Goal: Task Accomplishment & Management: Manage account settings

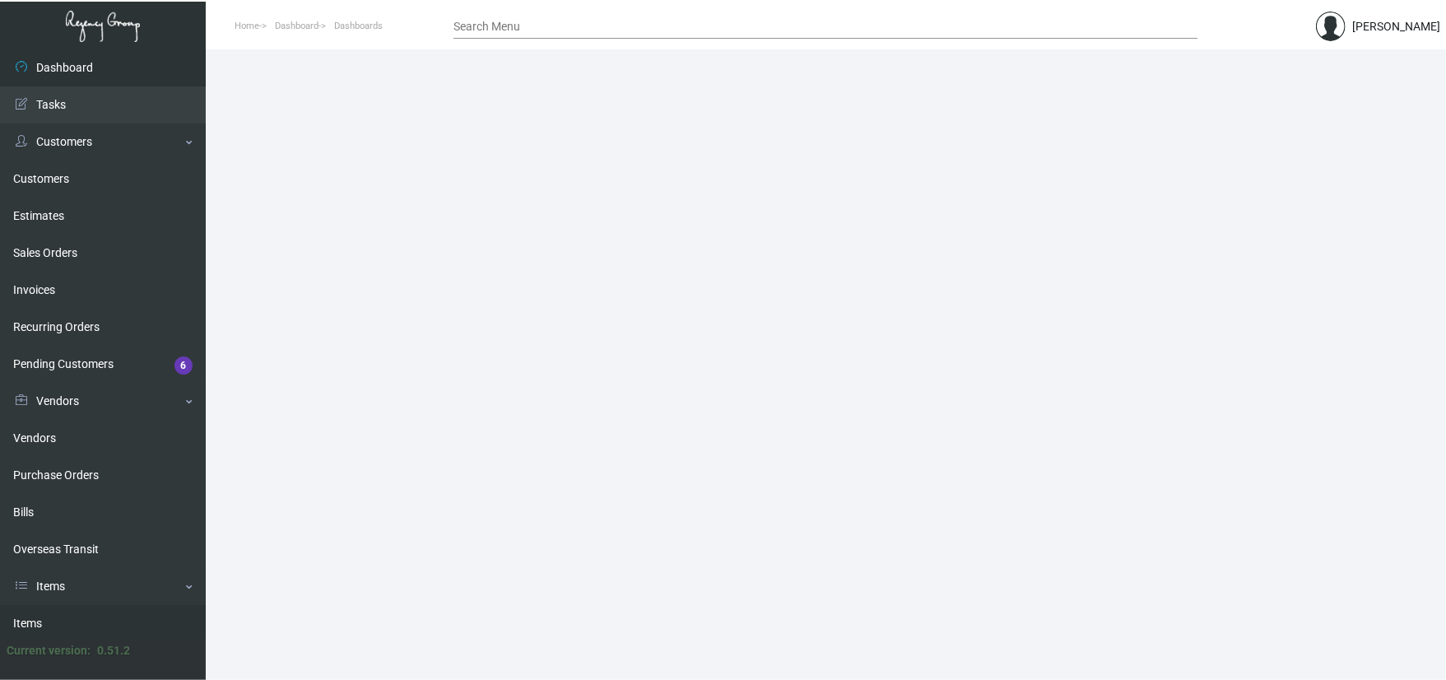
click at [81, 622] on link "Items" at bounding box center [103, 623] width 206 height 37
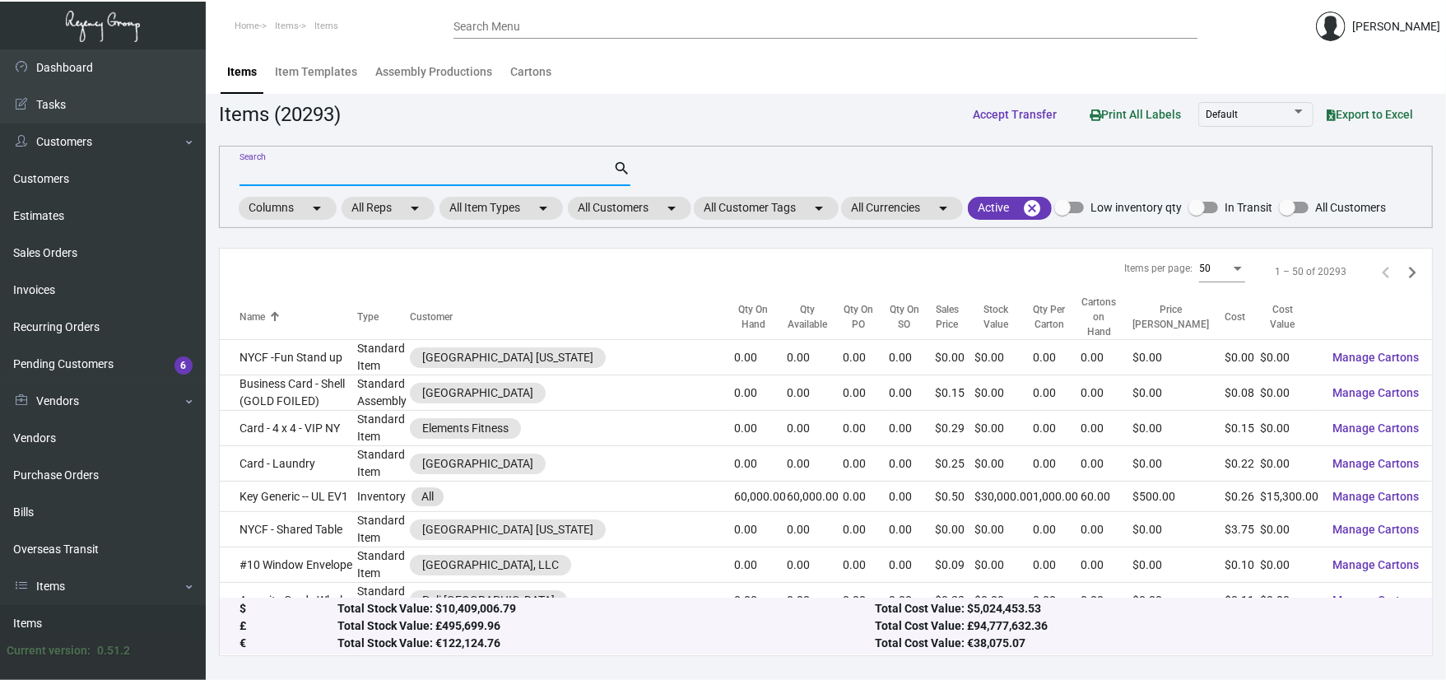
click at [313, 176] on input "Search" at bounding box center [426, 173] width 374 height 13
click at [642, 202] on mat-chip "All Customers arrow_drop_down" at bounding box center [629, 208] width 123 height 23
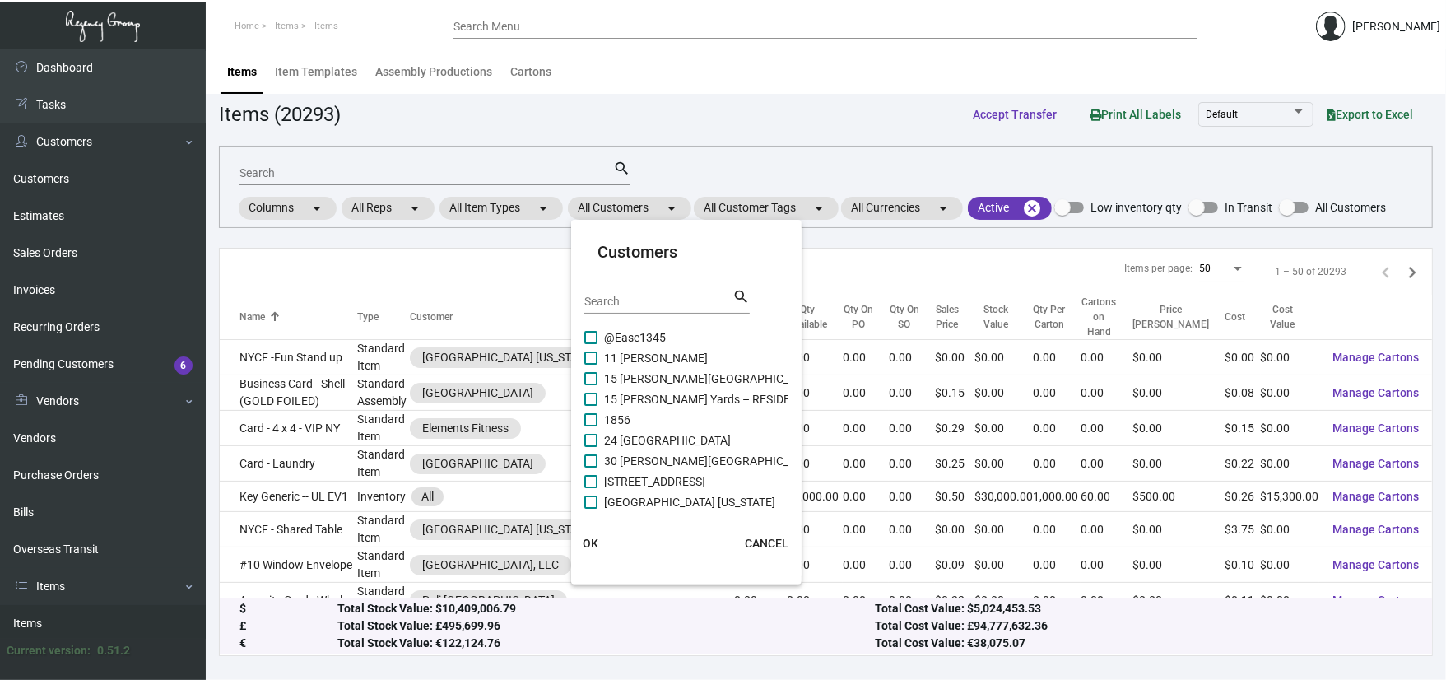
click at [616, 310] on div "Search" at bounding box center [658, 301] width 148 height 26
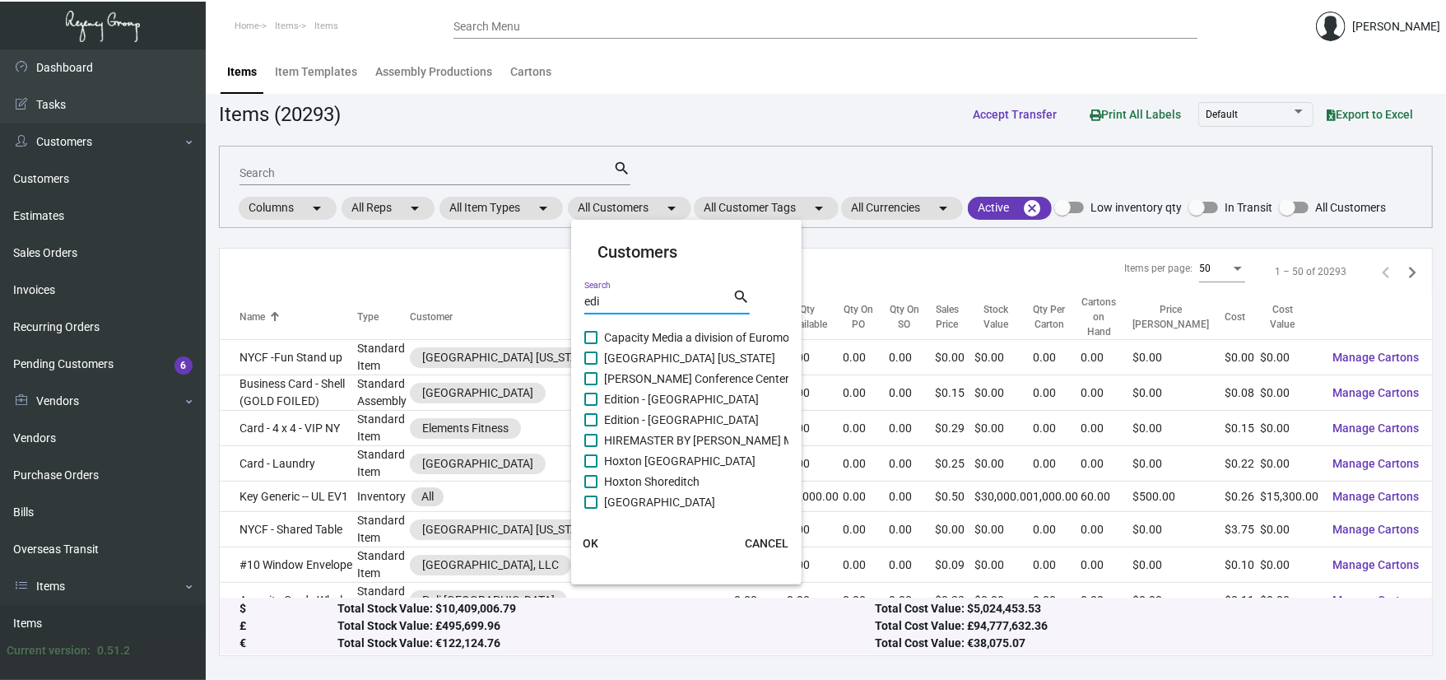
type input "edi"
click at [683, 357] on span "[GEOGRAPHIC_DATA] [US_STATE]" at bounding box center [689, 358] width 171 height 20
click at [591, 365] on input "[GEOGRAPHIC_DATA] [US_STATE]" at bounding box center [590, 365] width 1 height 1
checkbox input "true"
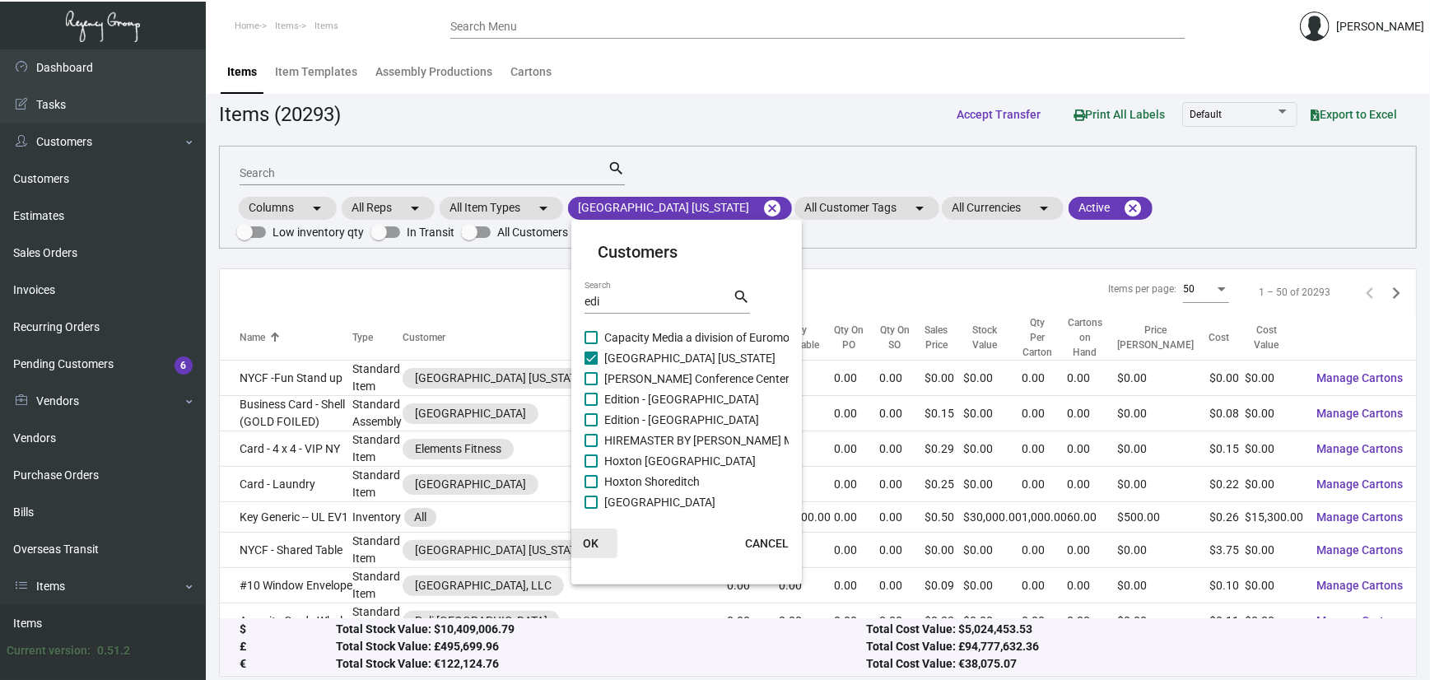
click at [597, 538] on span "OK" at bounding box center [592, 543] width 16 height 13
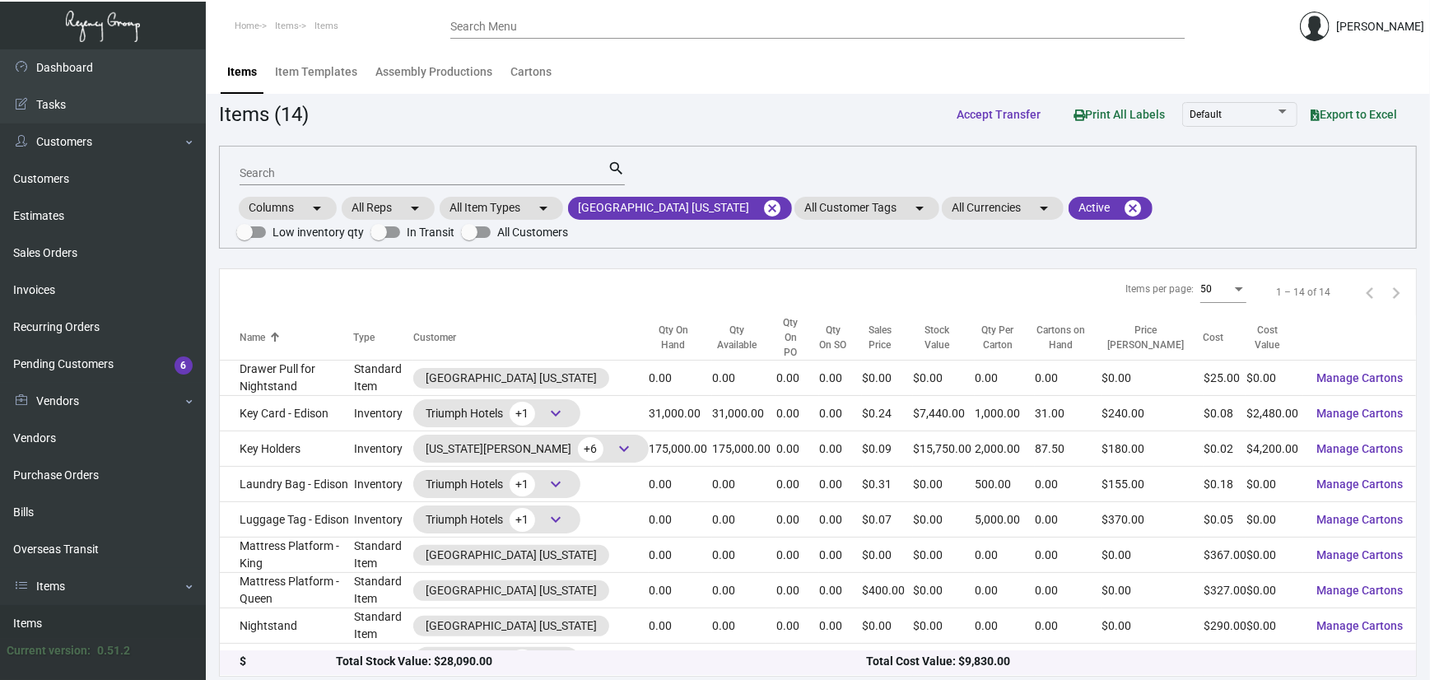
click at [337, 179] on div "Search" at bounding box center [423, 173] width 368 height 26
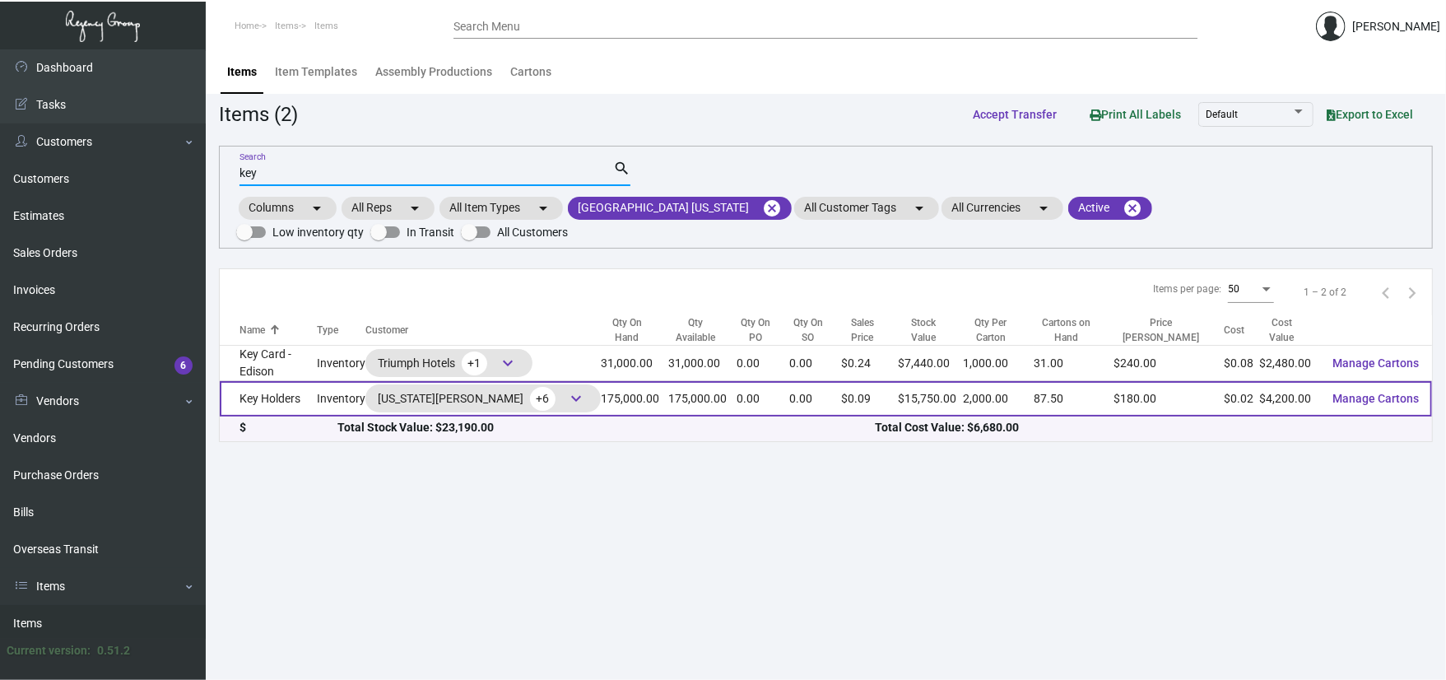
type input "key"
click at [280, 406] on td "Key Holders" at bounding box center [268, 398] width 97 height 35
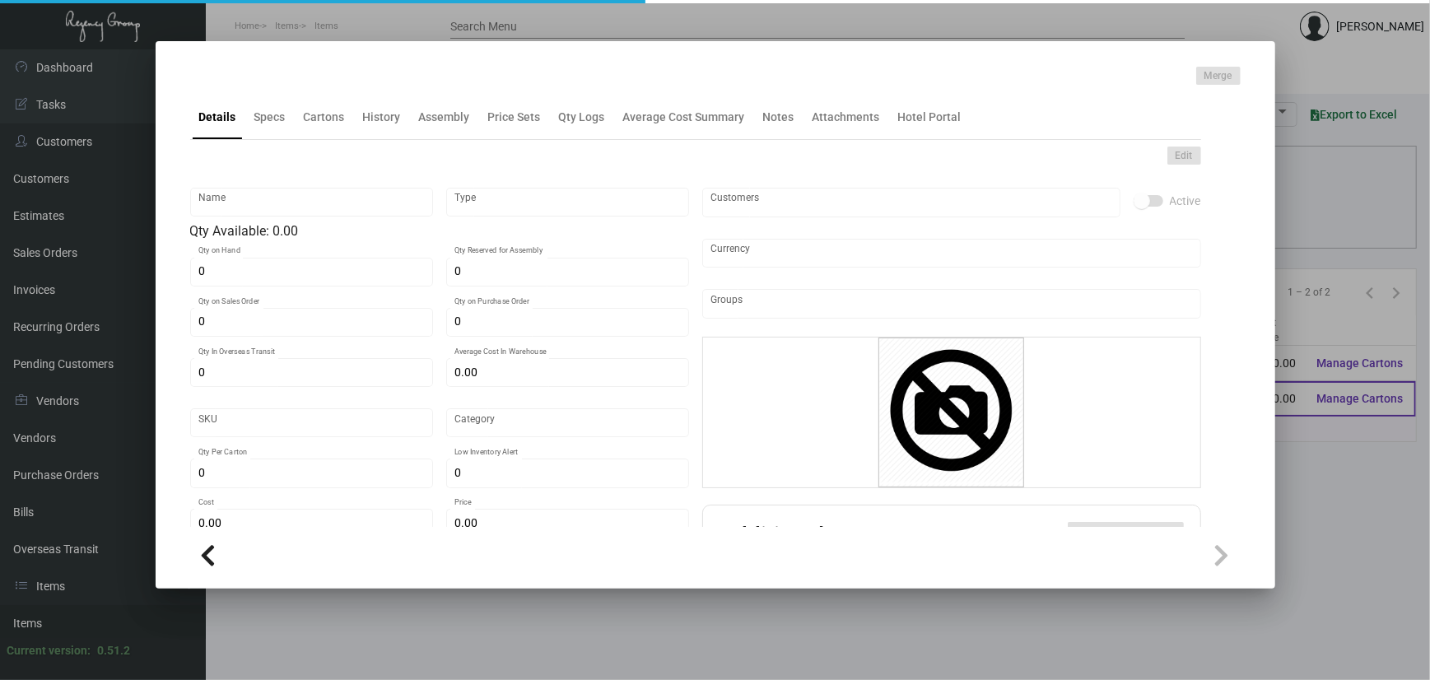
type input "Key Holders"
type input "Inventory"
type input "175,000"
type input "$ 0.05711"
type input "3187"
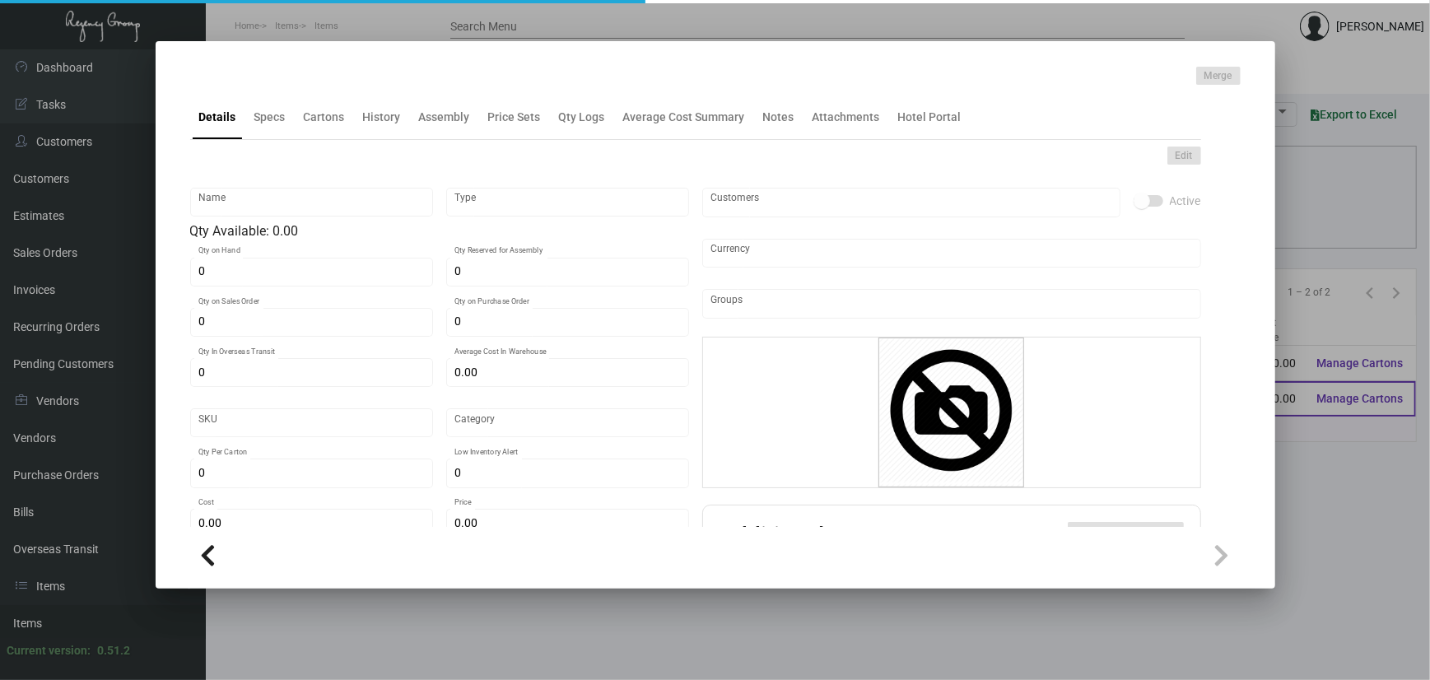
type input "Standard"
type input "2,000"
type input "45,000"
type input "$ 0.024"
type input "$ 0.09"
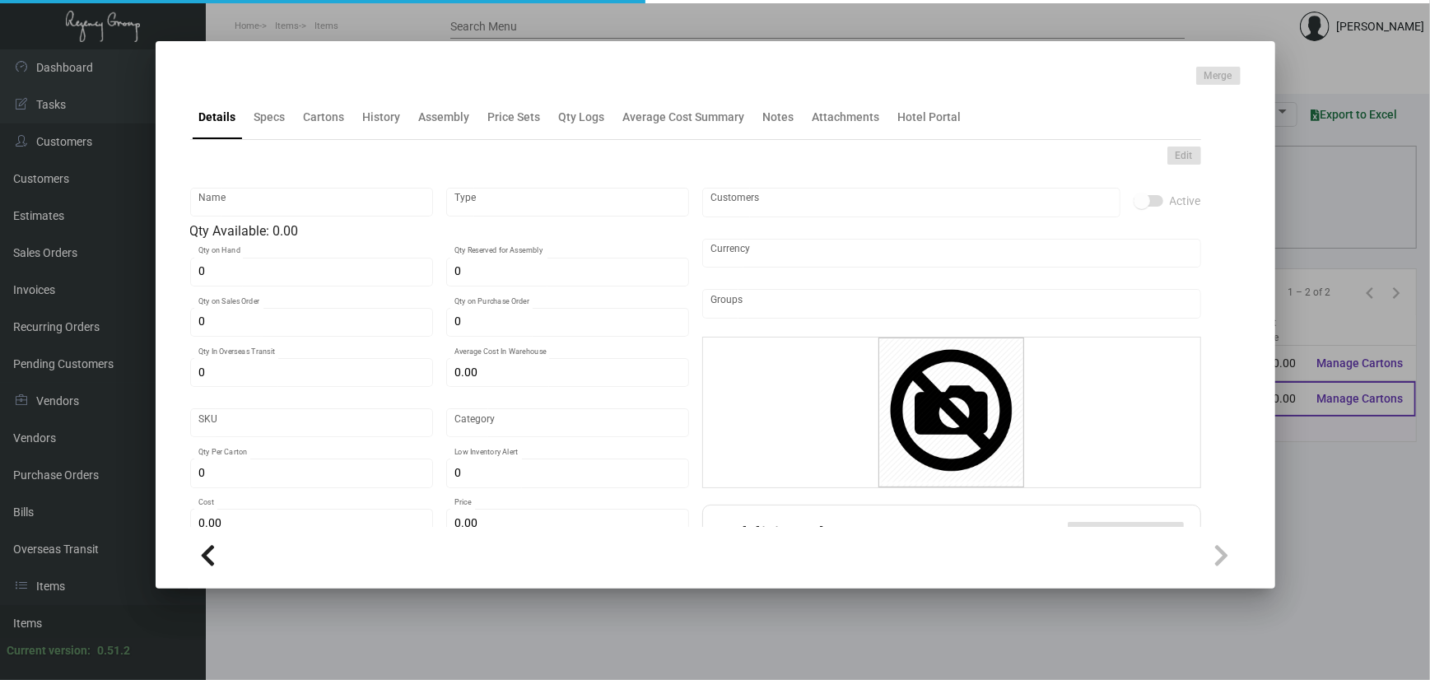
type textarea "Key Holder Branded: Flat size open is 3.875” x 6”, Printing PMS #871 1 side, #1…"
type textarea "Key Holder Branded: Flat size open is 3.875” x 6”, Printing PMS #871, [PERSON_N…"
checkbox input "true"
type input "United States Dollar $"
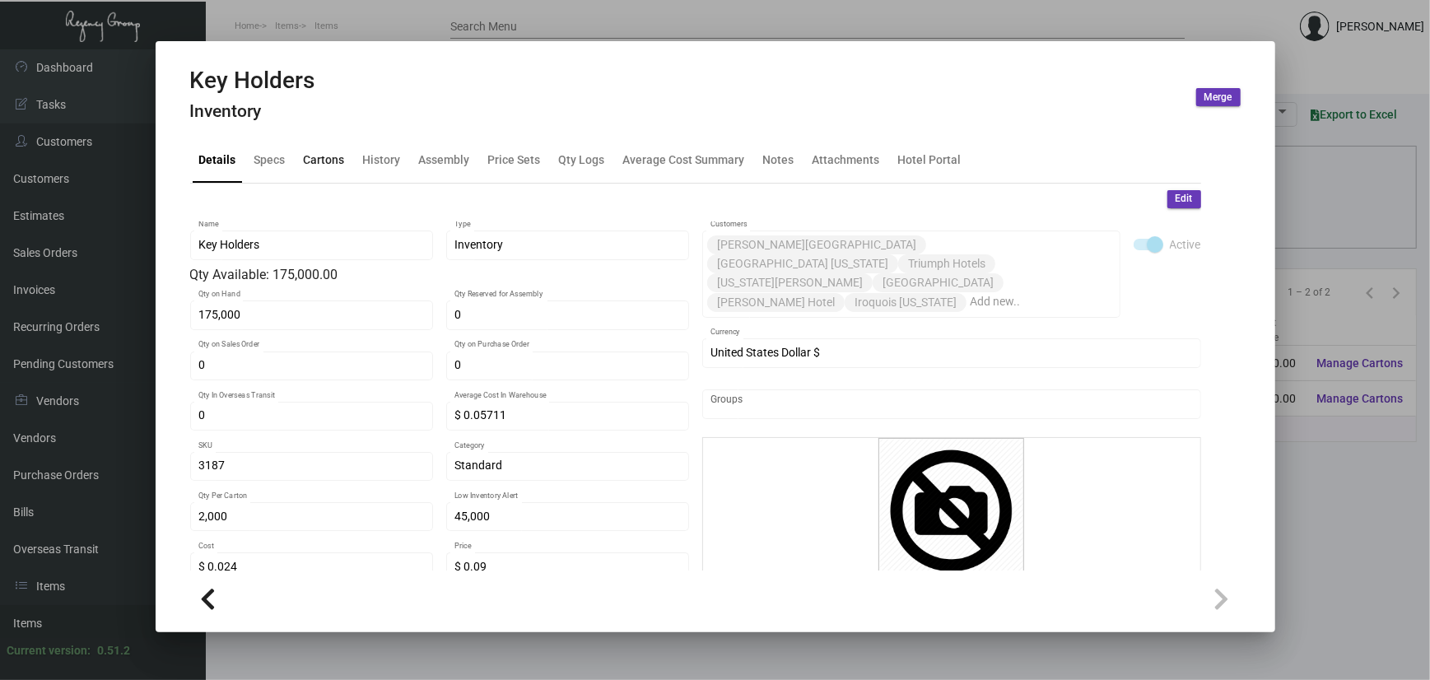
click at [327, 156] on div "Cartons" at bounding box center [324, 159] width 41 height 17
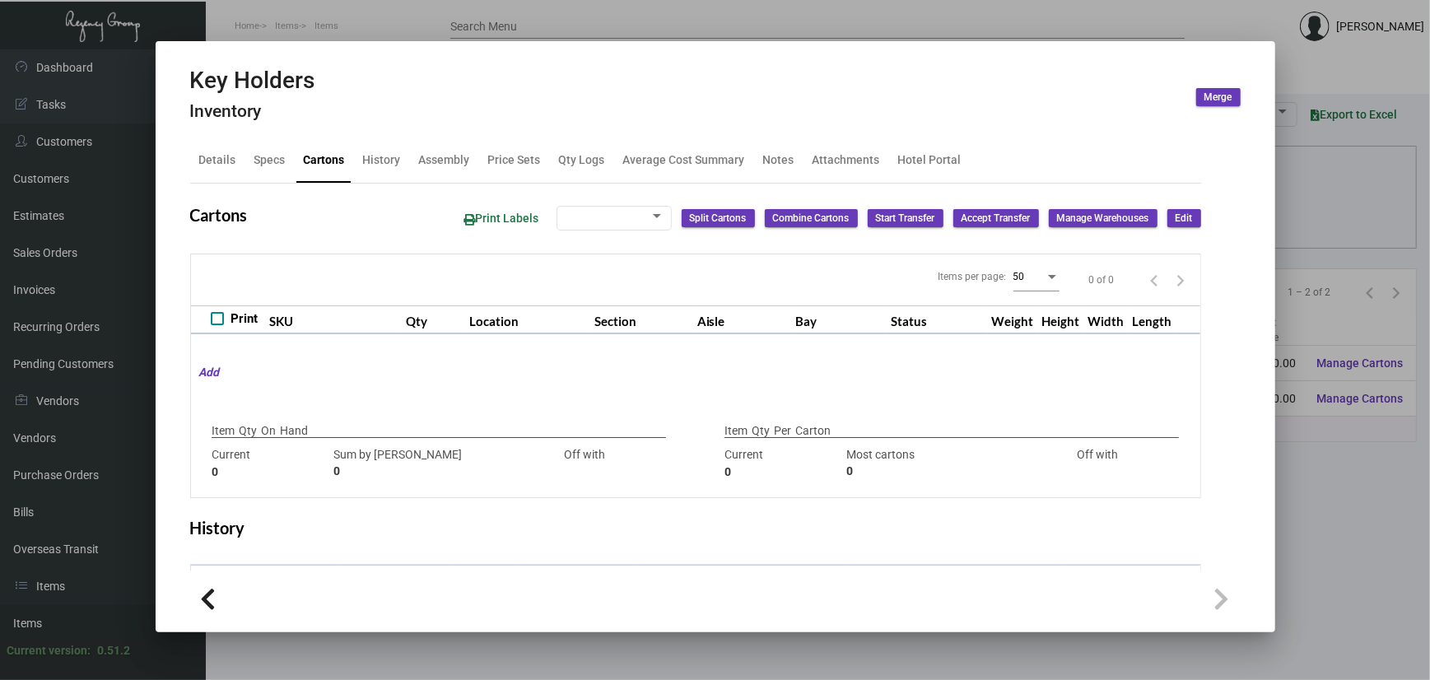
type input "175,000"
type input "100000"
type input "+75000"
type input "2,000"
type input "2000"
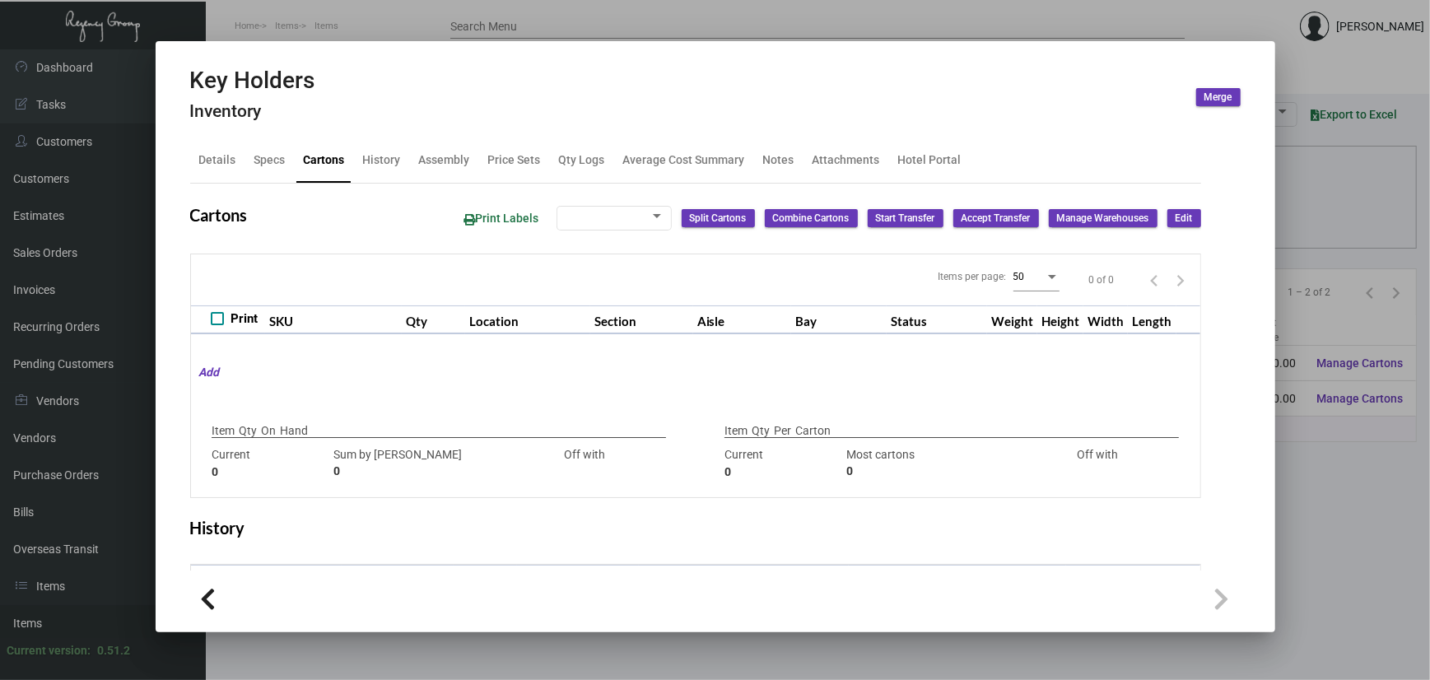
type input "0"
